Goal: Transaction & Acquisition: Purchase product/service

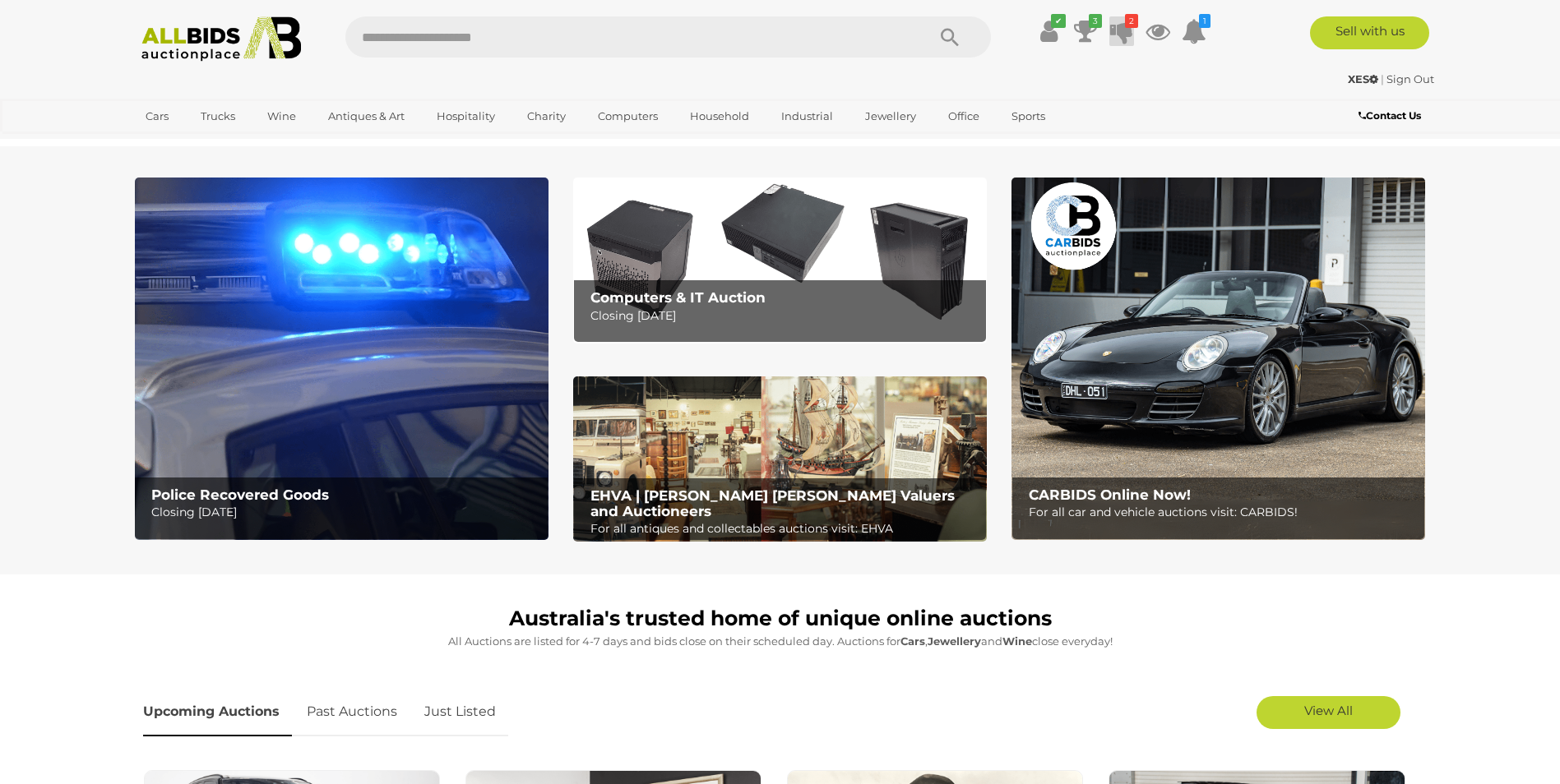
click at [1124, 33] on icon at bounding box center [1122, 31] width 23 height 29
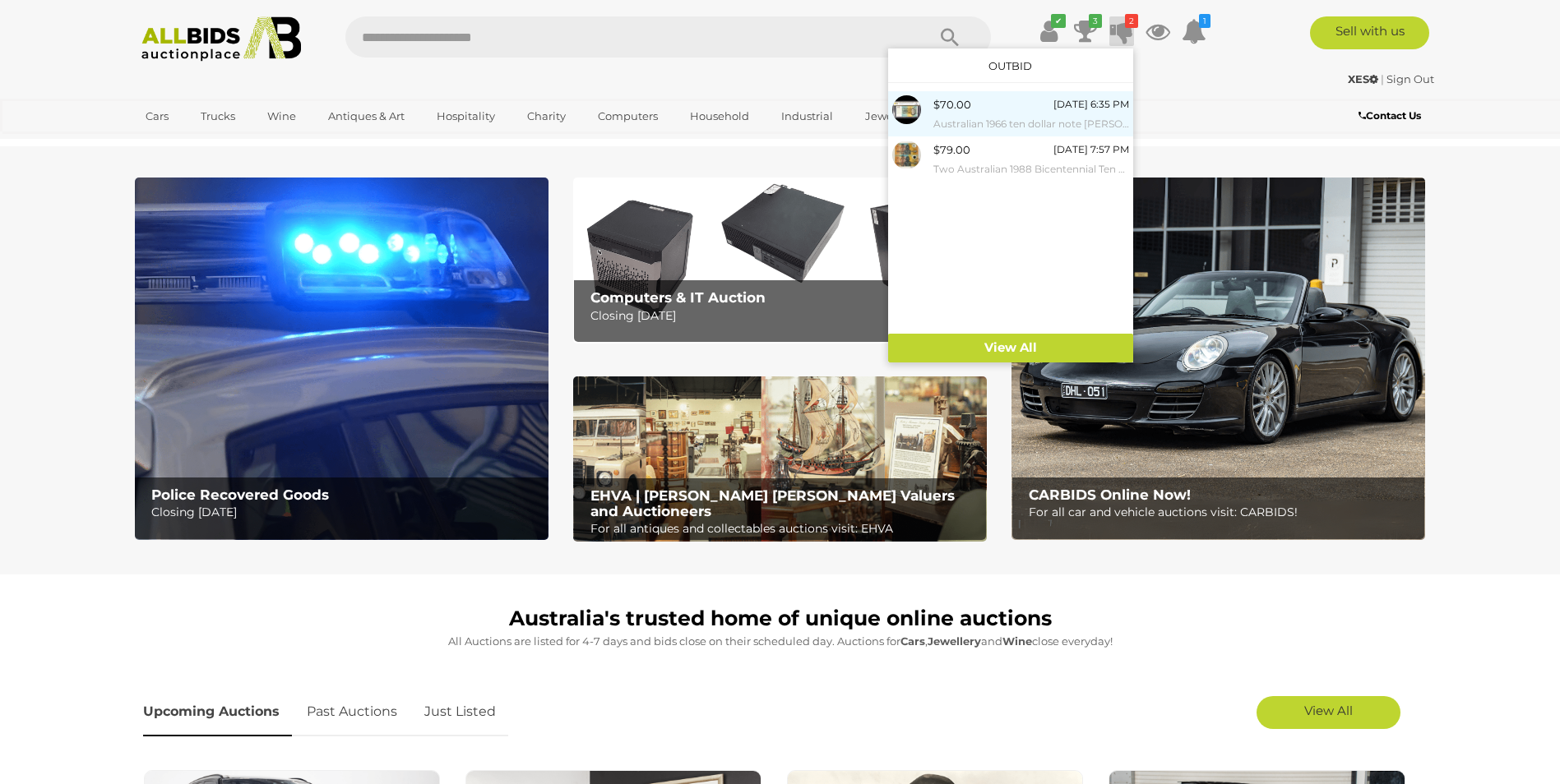
click at [960, 116] on small "Australian 1966 ten dollar note [PERSON_NAME] SFK 233317. Choice VF." at bounding box center [1032, 124] width 196 height 18
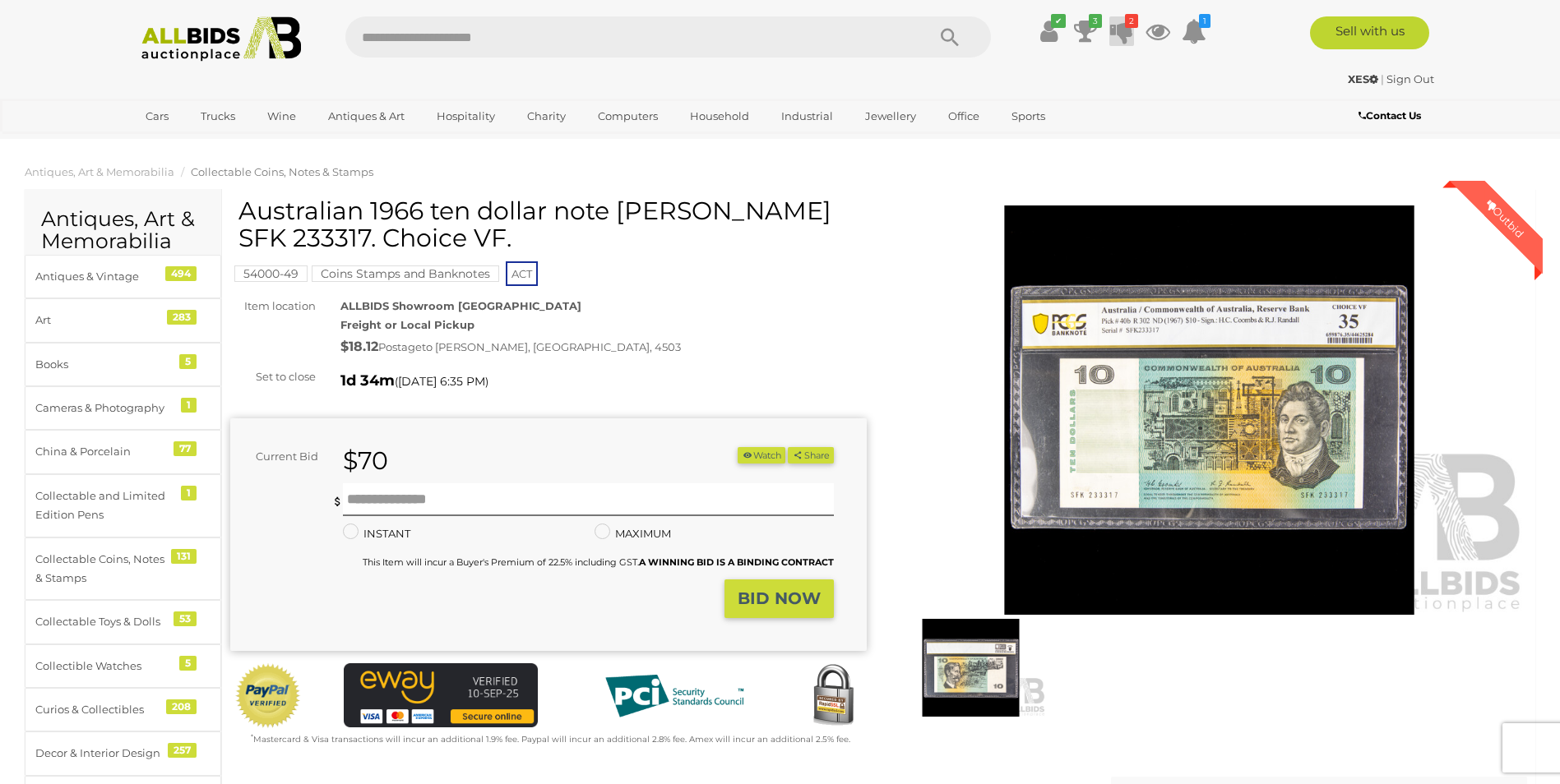
click at [1121, 40] on icon at bounding box center [1122, 31] width 23 height 29
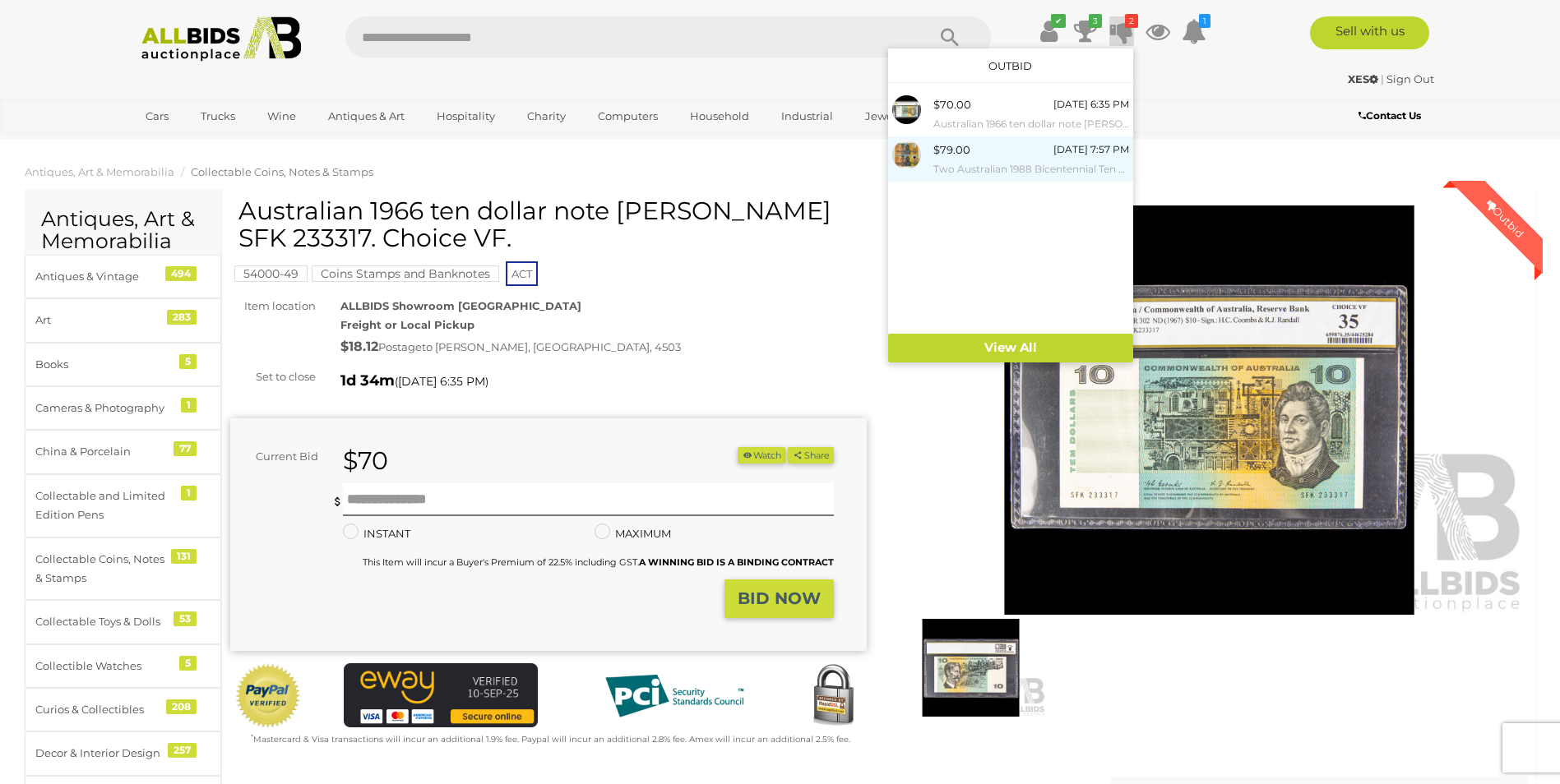
click at [1001, 152] on div "$79.00 [DATE] 7:57 PM Two Australian 1988 Bicentennial Ten Dollar Notes, [PERSO…" at bounding box center [1032, 159] width 196 height 37
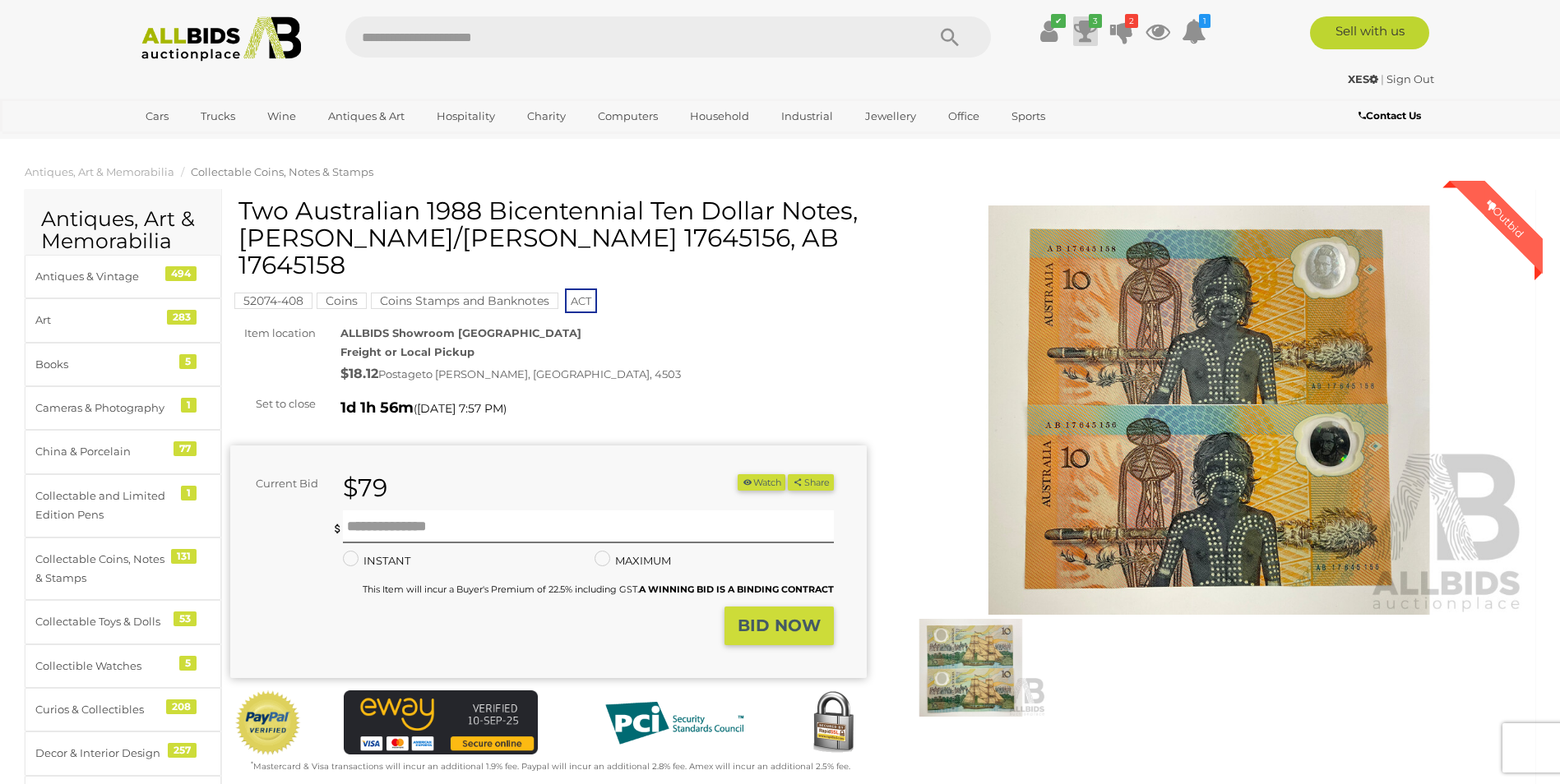
click at [1091, 27] on icon "3" at bounding box center [1095, 21] width 13 height 14
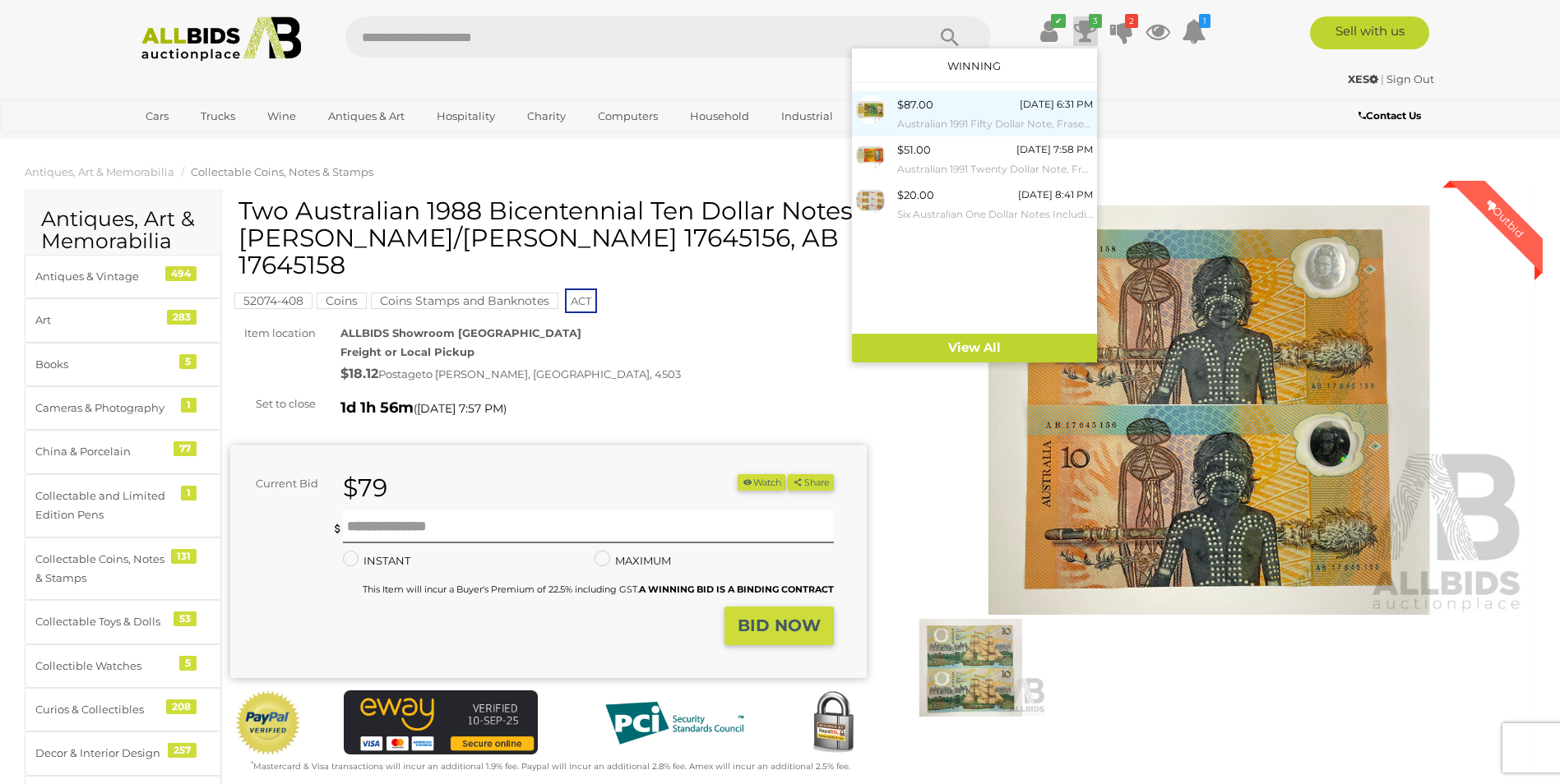
click at [962, 112] on div "$87.00 Tomorrow 6:31 PM Australian 1991 Fifty Dollar Note, Fraser/Cole R513b WQ…" at bounding box center [995, 114] width 196 height 37
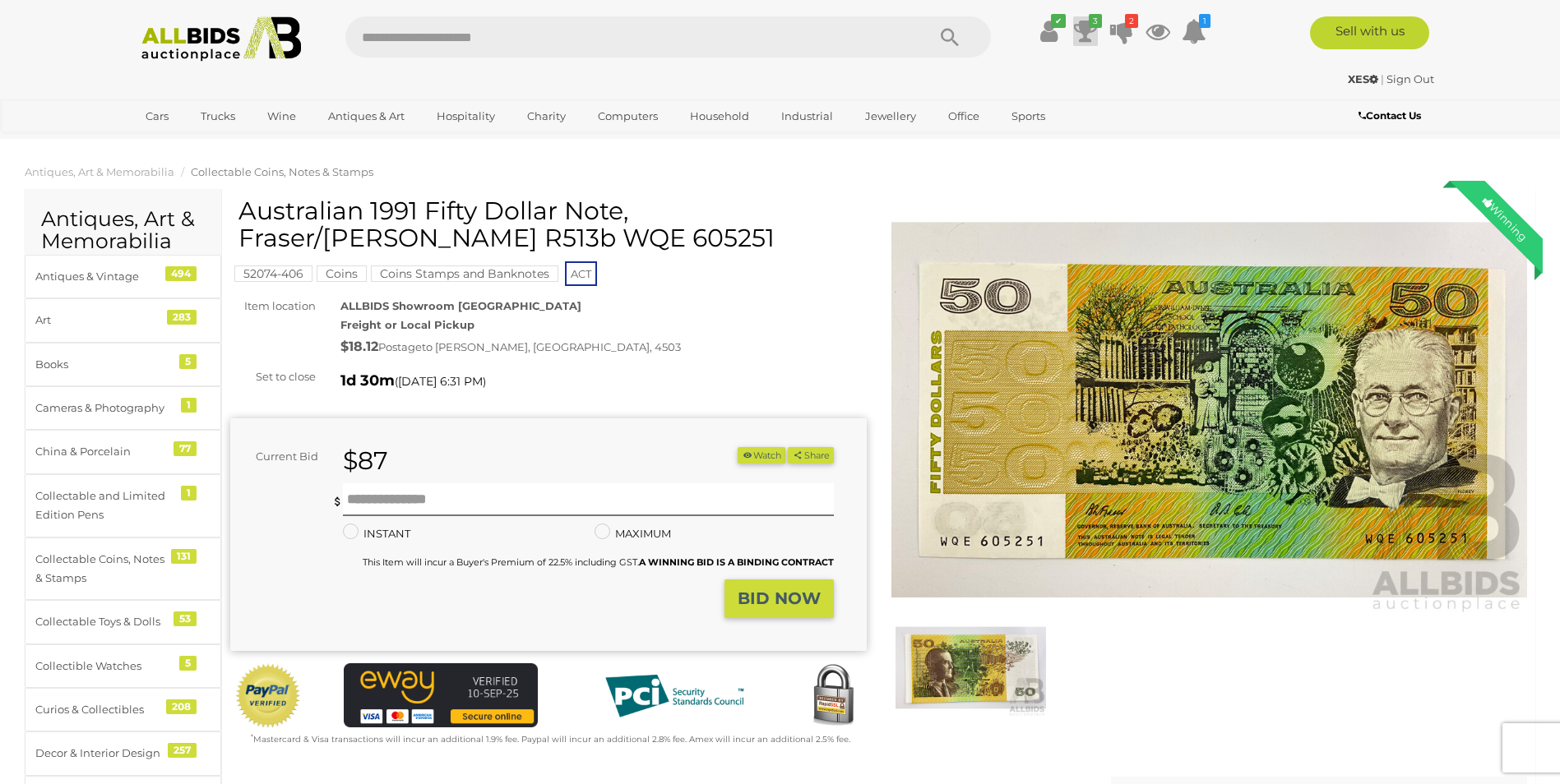
click at [1089, 37] on icon at bounding box center [1085, 31] width 23 height 29
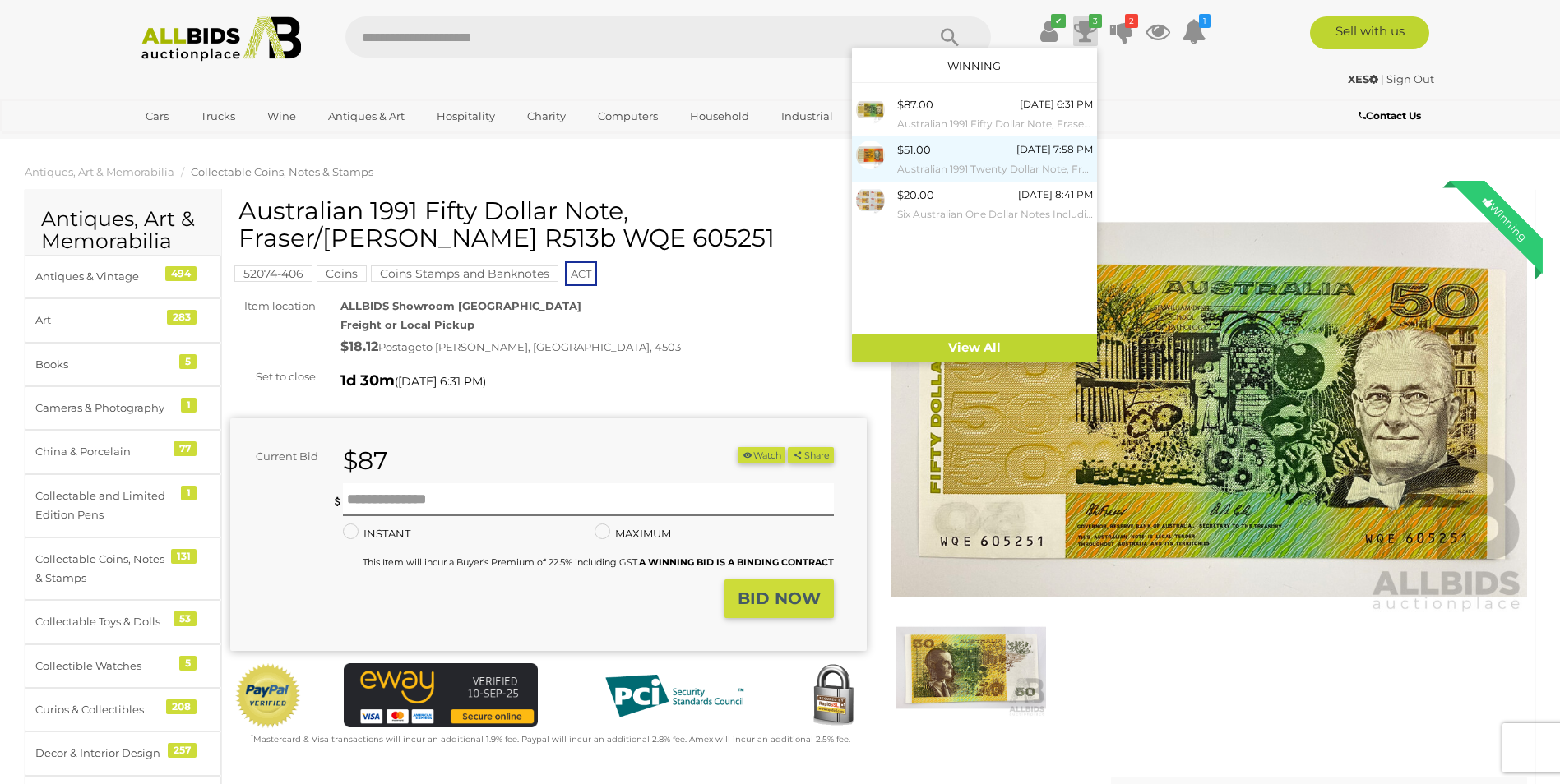
click at [928, 150] on div "$51.00" at bounding box center [914, 150] width 34 height 19
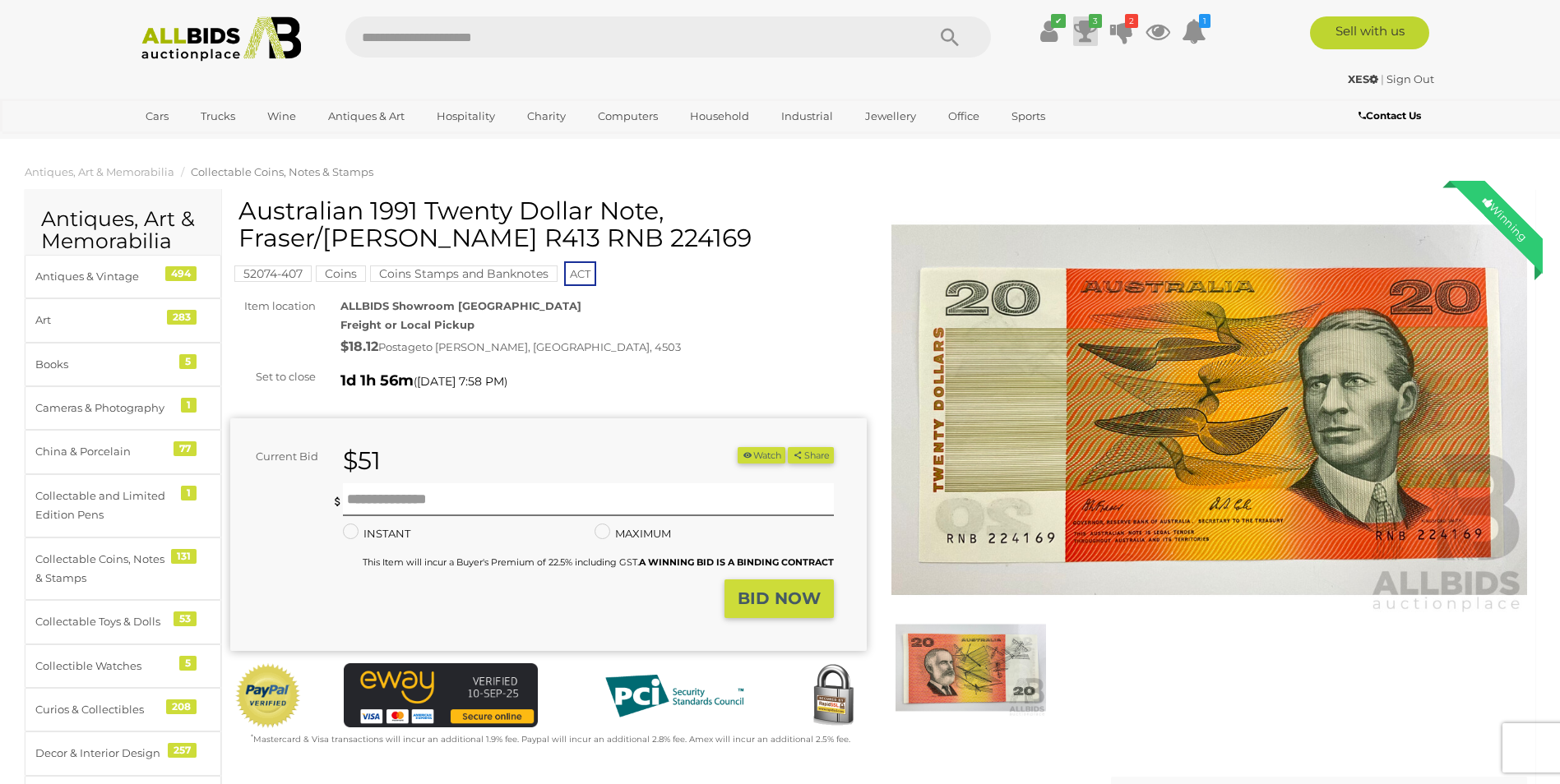
click at [1085, 31] on icon at bounding box center [1085, 31] width 23 height 29
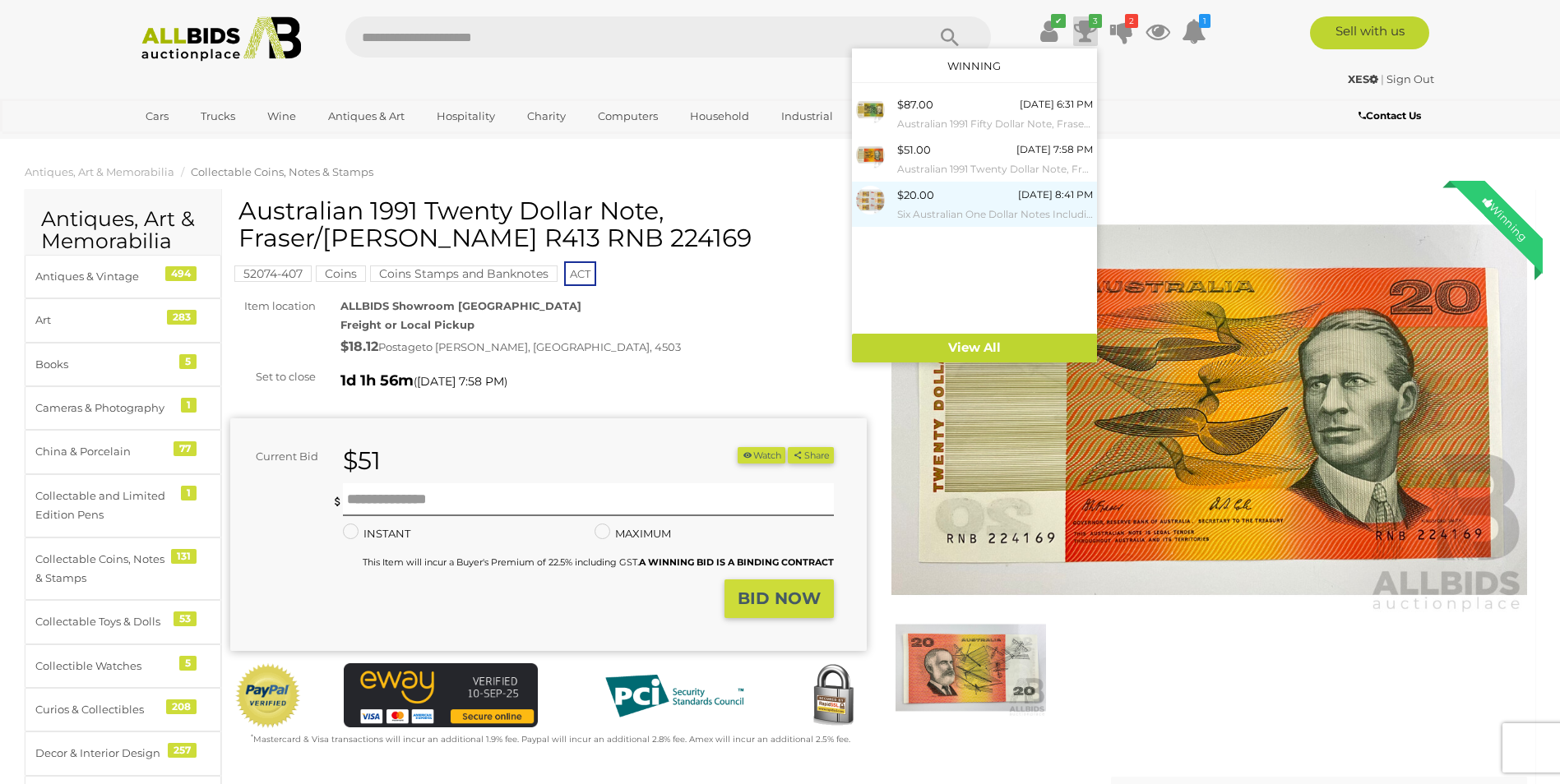
click at [966, 199] on div "$20.00 Tomorrow 8:41 PM Six Australian One Dollar Notes Including Five1979 Knig…" at bounding box center [995, 204] width 196 height 37
